Goal: Transaction & Acquisition: Subscribe to service/newsletter

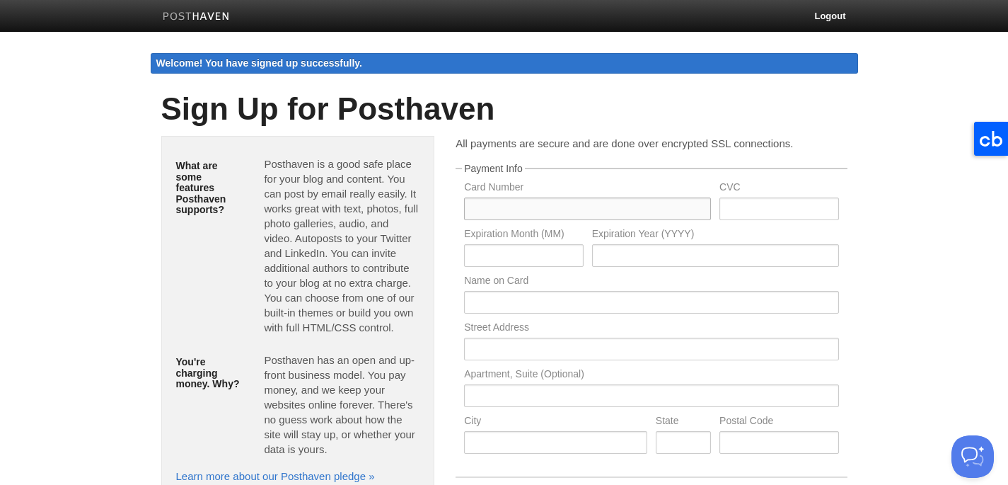
click at [495, 207] on input "text" at bounding box center [587, 208] width 247 height 23
type input "4427427080281738"
click at [747, 212] on input "text" at bounding box center [778, 208] width 119 height 23
type input "084"
click at [527, 262] on input "text" at bounding box center [523, 255] width 119 height 23
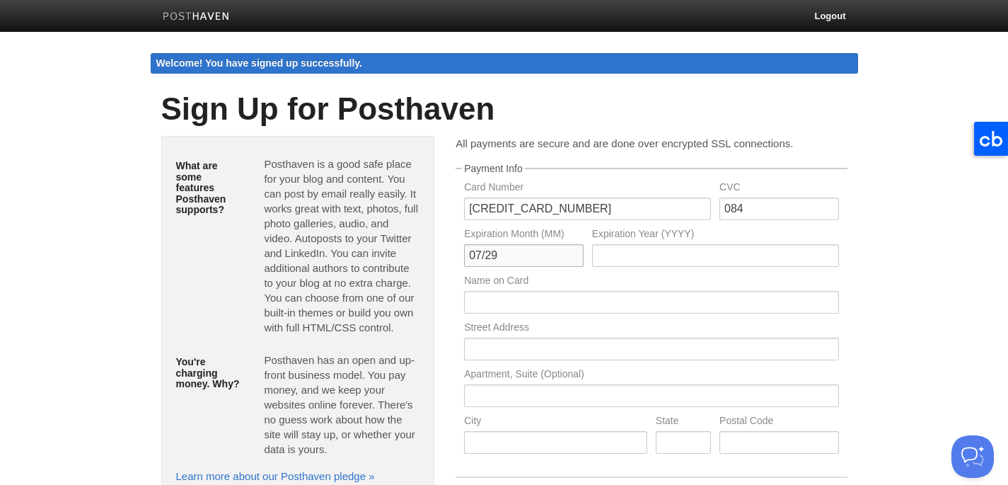
drag, startPoint x: 502, startPoint y: 262, endPoint x: 461, endPoint y: 241, distance: 46.8
click at [461, 241] on div "Expiration Month (MM) 07/29" at bounding box center [523, 252] width 127 height 47
type input "07"
type input "2029"
click at [494, 303] on input "text" at bounding box center [651, 302] width 374 height 23
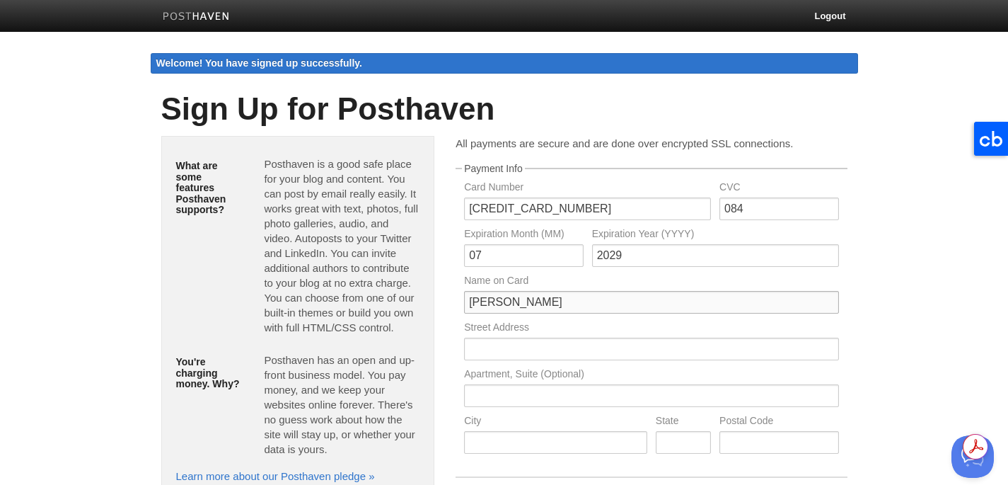
type input "RICARDO C BERRIOS"
type input "102 Alta Vista Dr"
type input "Santa Cruz"
type input "CA"
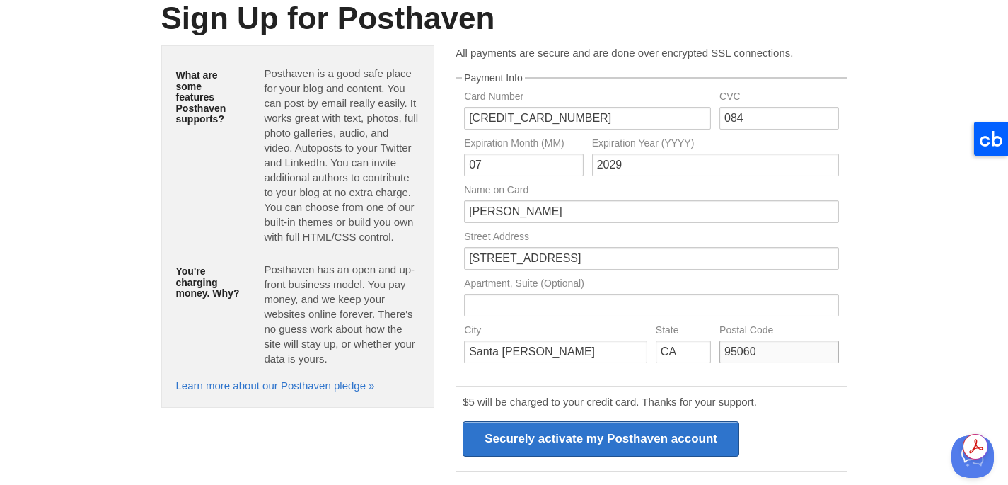
scroll to position [216, 0]
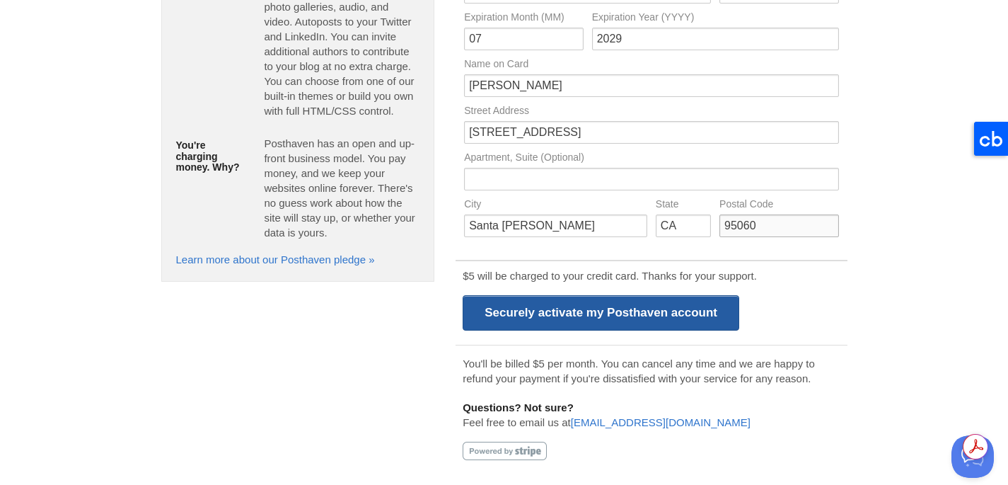
type input "95060"
click at [565, 314] on input "Securely activate my Posthaven account" at bounding box center [601, 312] width 277 height 35
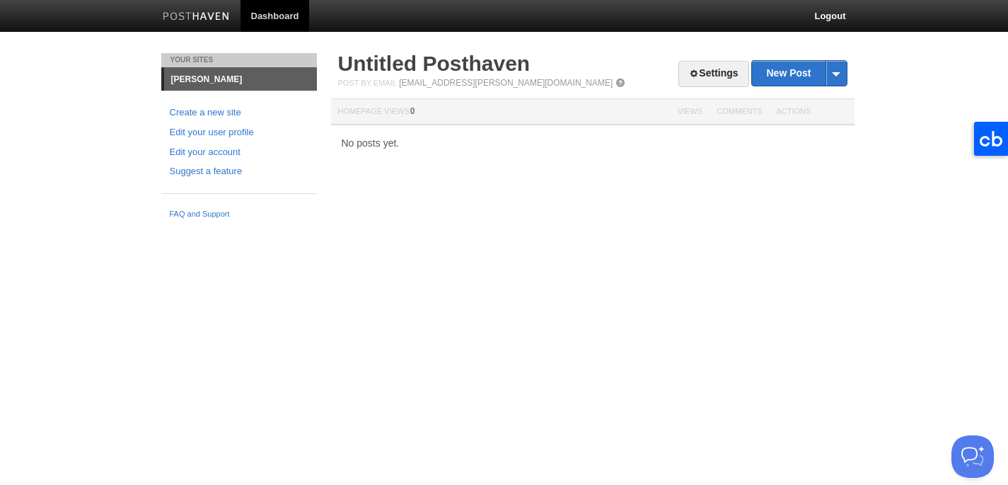
click at [267, 17] on link "Dashboard" at bounding box center [275, 16] width 69 height 32
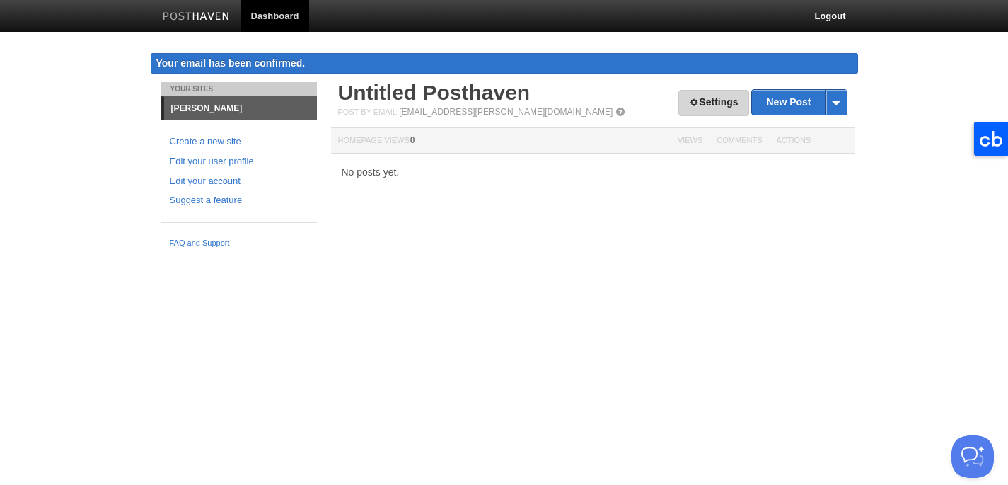
click at [715, 102] on link "Settings" at bounding box center [713, 103] width 70 height 26
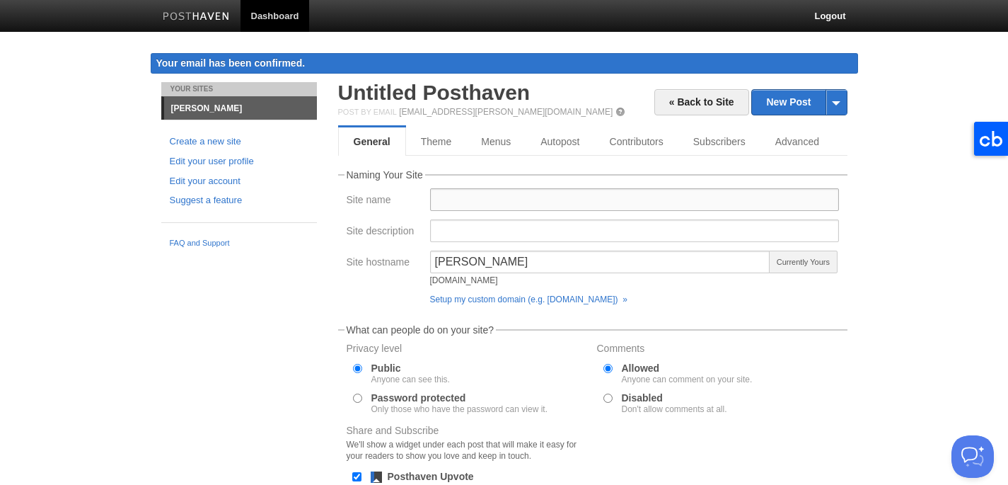
click at [457, 200] on input "Site name" at bounding box center [634, 199] width 409 height 23
type input "[PERSON_NAME]"
click at [913, 229] on body "Dashboard Logout Your email has been confirmed. Your email has been confirmed. …" at bounding box center [504, 329] width 1008 height 658
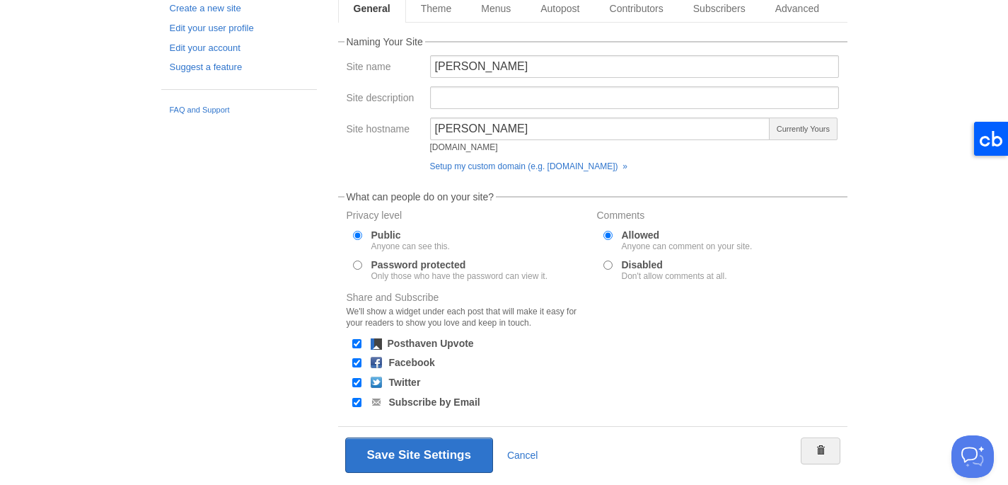
scroll to position [135, 0]
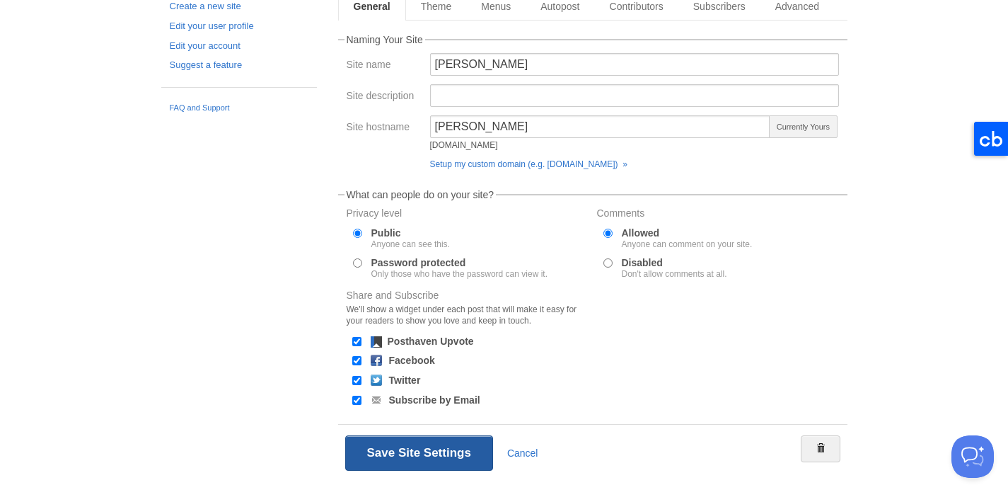
click at [428, 446] on button "Save Site Settings" at bounding box center [419, 452] width 148 height 35
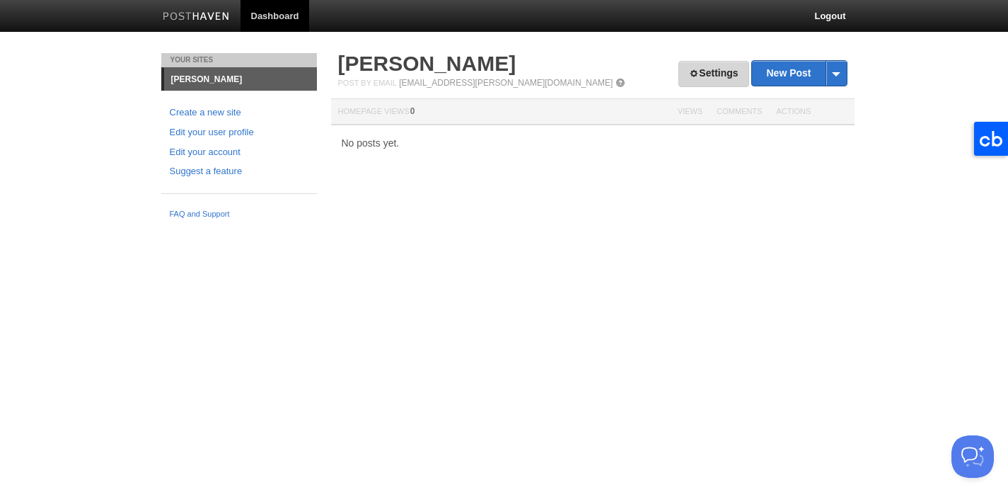
click at [712, 83] on link "Settings" at bounding box center [713, 74] width 70 height 26
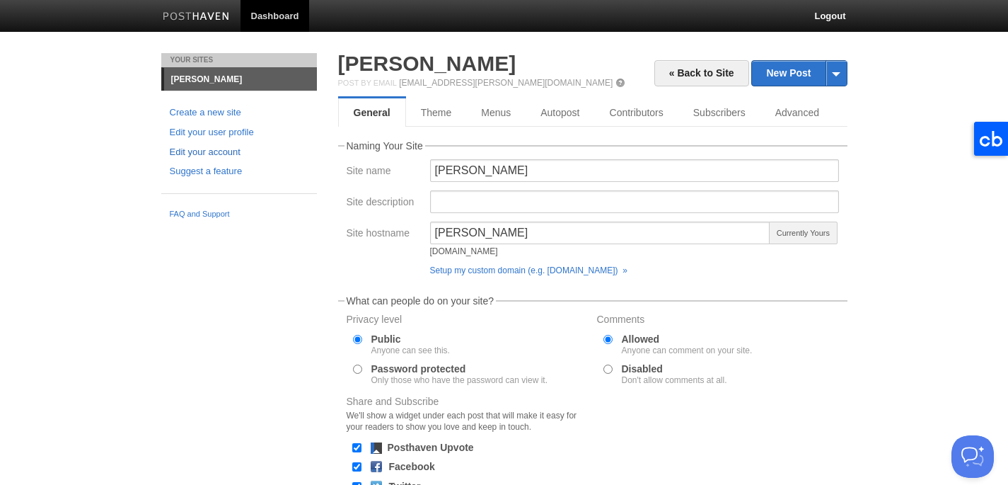
click at [220, 151] on link "Edit your account" at bounding box center [239, 152] width 139 height 15
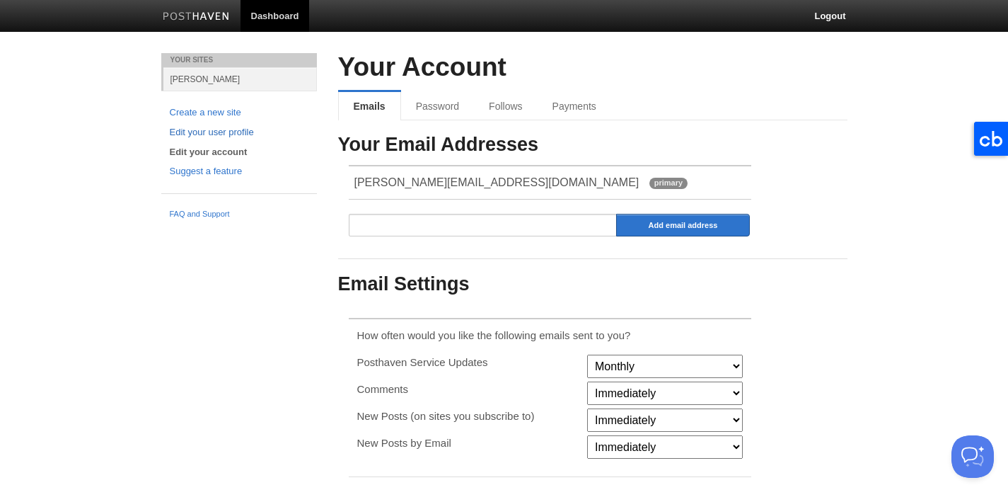
click at [233, 134] on link "Edit your user profile" at bounding box center [239, 132] width 139 height 15
